Goal: Task Accomplishment & Management: Manage account settings

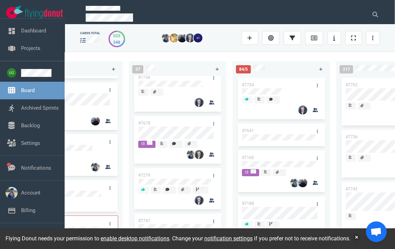
scroll to position [10, 0]
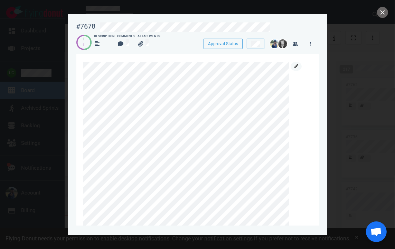
click at [298, 67] on link at bounding box center [295, 66] width 11 height 9
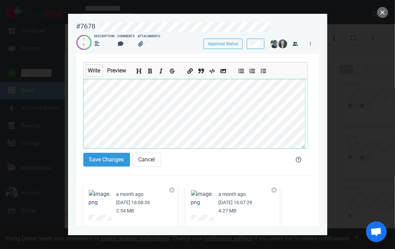
scroll to position [65, 0]
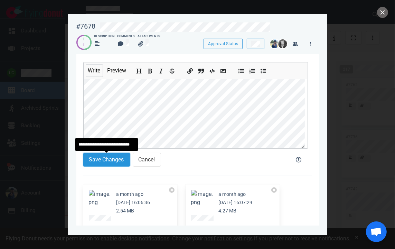
click at [108, 165] on button "Save Changes" at bounding box center [106, 160] width 47 height 14
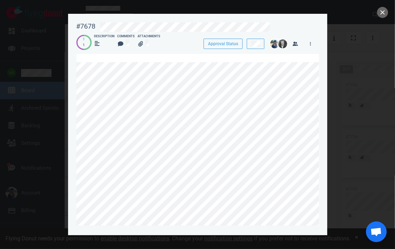
scroll to position [0, 0]
click at [297, 46] on icon "button" at bounding box center [294, 44] width 5 height 4
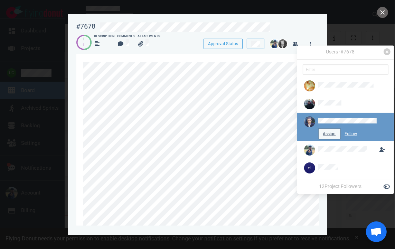
click at [330, 133] on button "Assign" at bounding box center [329, 134] width 22 height 10
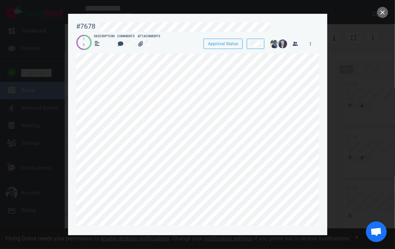
scroll to position [0, 161]
click at [381, 12] on button "close" at bounding box center [382, 12] width 11 height 11
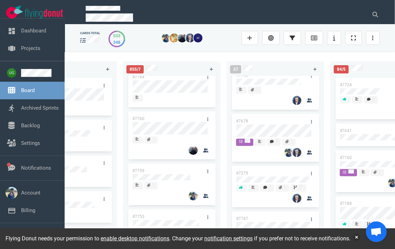
scroll to position [112, 0]
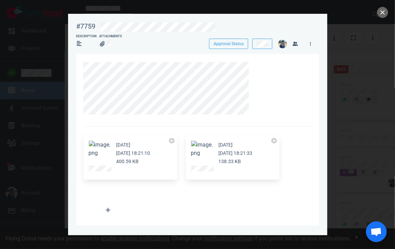
click at [200, 152] on button "Zoom image" at bounding box center [202, 149] width 22 height 17
click at [207, 149] on button "Zoom image" at bounding box center [202, 149] width 22 height 17
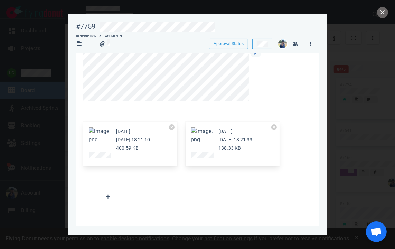
scroll to position [14, 0]
click at [202, 138] on button "Zoom image" at bounding box center [202, 135] width 22 height 17
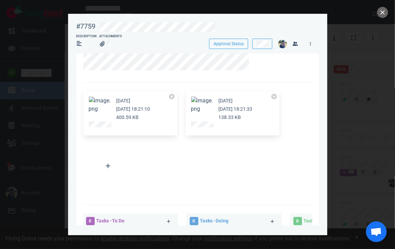
scroll to position [0, 0]
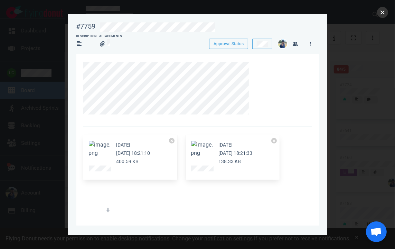
drag, startPoint x: 379, startPoint y: 14, endPoint x: 383, endPoint y: 12, distance: 4.5
click at [383, 12] on button "close" at bounding box center [382, 12] width 11 height 11
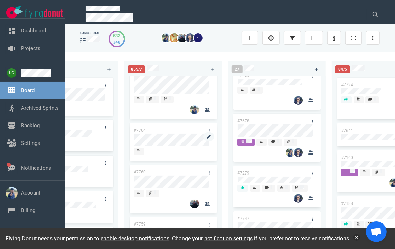
scroll to position [55, 0]
